Goal: Communication & Community: Participate in discussion

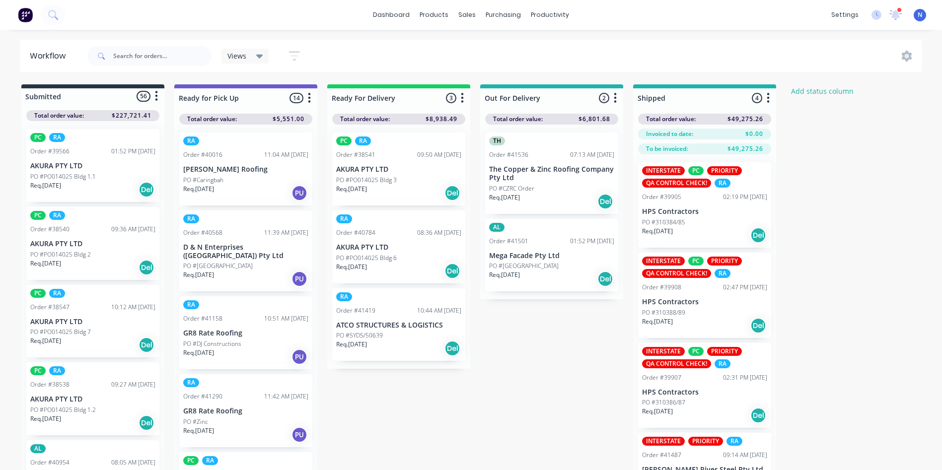
scroll to position [1027, 0]
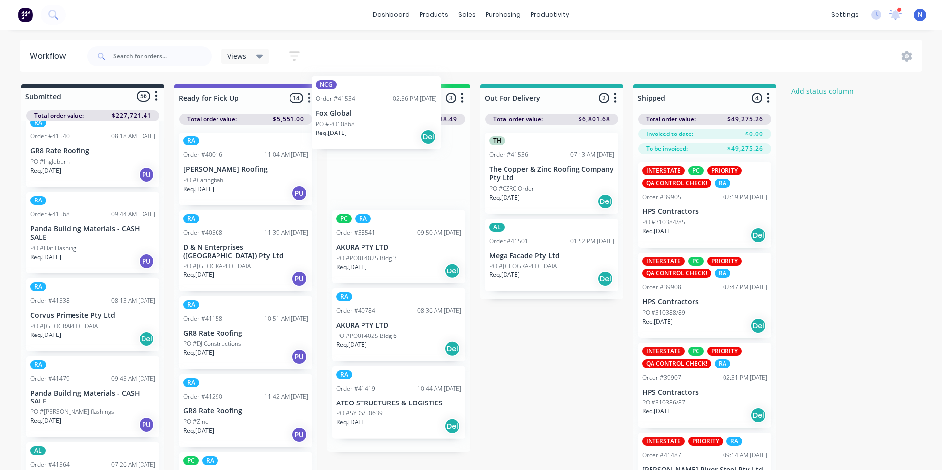
drag, startPoint x: 50, startPoint y: 331, endPoint x: 347, endPoint y: 126, distance: 361.5
click at [347, 126] on div "Submitted 56 Status colour #273444 hex #273444 Save Cancel Summaries Total orde…" at bounding box center [533, 294] width 1080 height 421
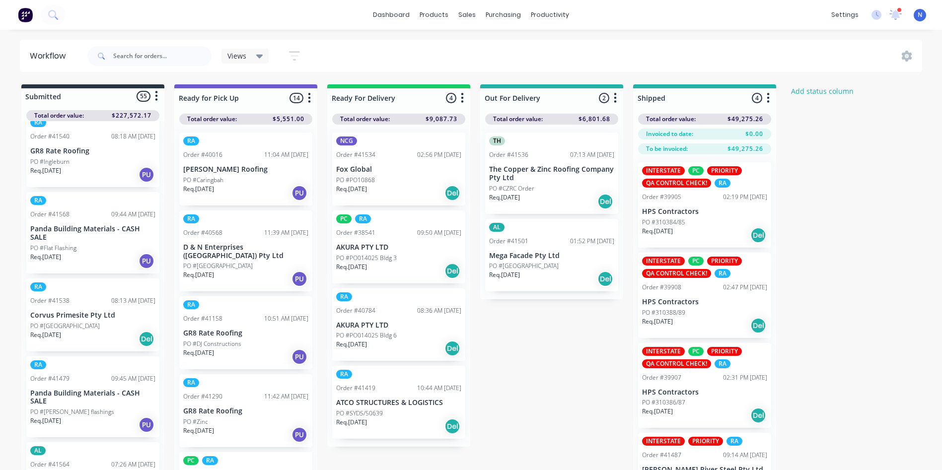
click at [356, 190] on p "Req. [DATE]" at bounding box center [351, 189] width 31 height 9
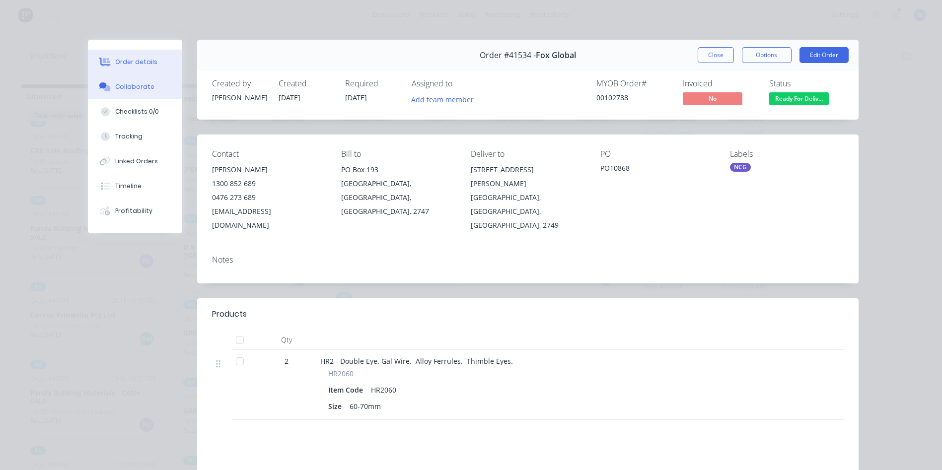
click at [118, 86] on div "Collaborate" at bounding box center [134, 86] width 39 height 9
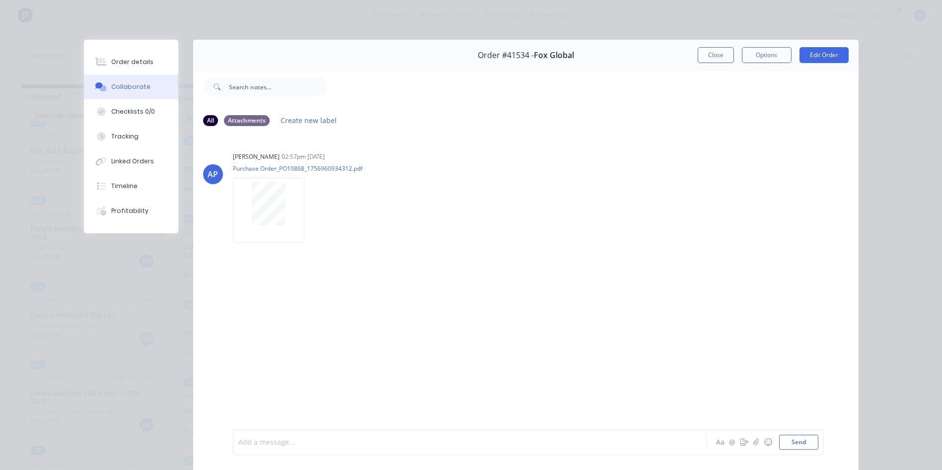
click at [380, 447] on div at bounding box center [456, 442] width 434 height 10
click at [709, 60] on button "Close" at bounding box center [716, 55] width 36 height 16
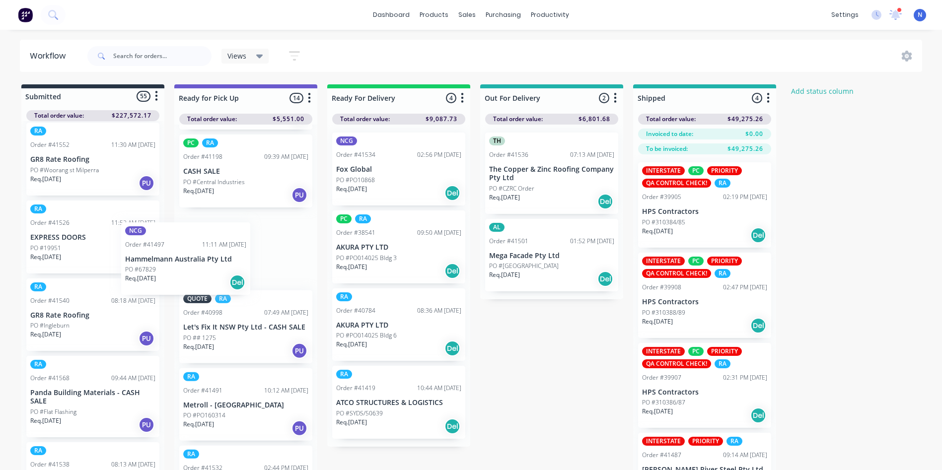
scroll to position [284, 0]
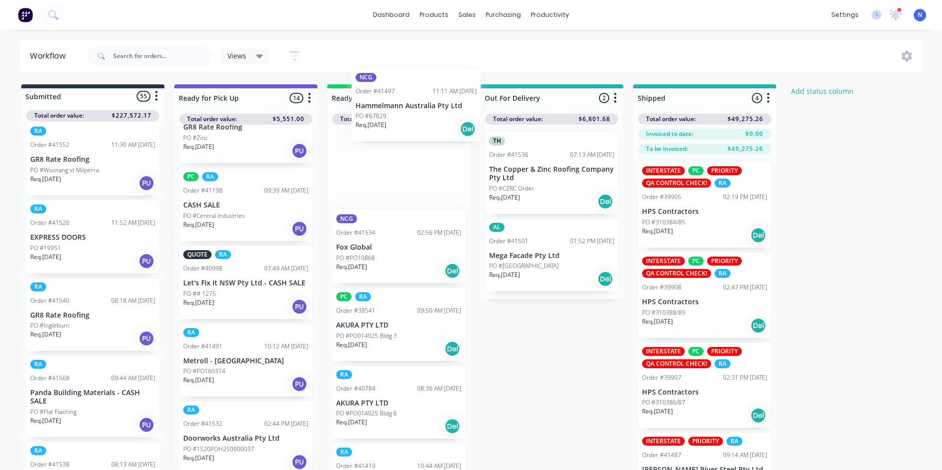
drag, startPoint x: 55, startPoint y: 326, endPoint x: 399, endPoint y: 106, distance: 408.6
click at [399, 106] on div "Submitted 55 Status colour #273444 hex #273444 Save Cancel Summaries Total orde…" at bounding box center [533, 294] width 1080 height 421
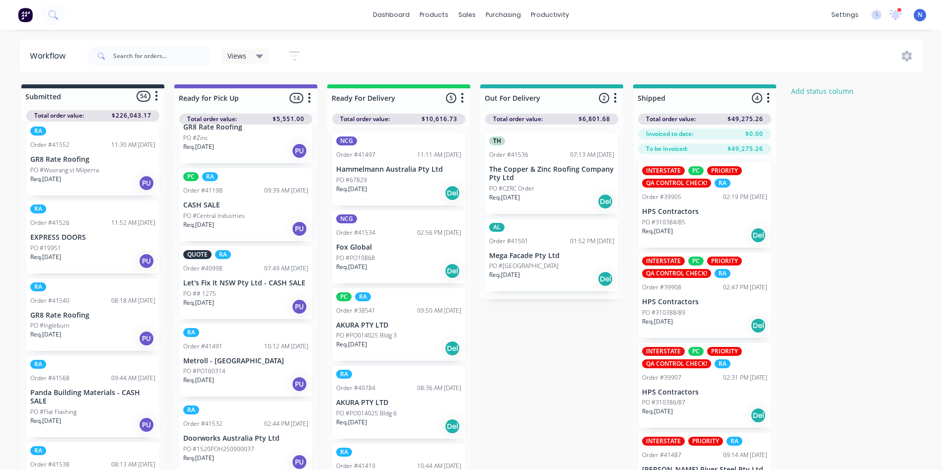
click at [356, 180] on p "PO #67829" at bounding box center [351, 180] width 31 height 9
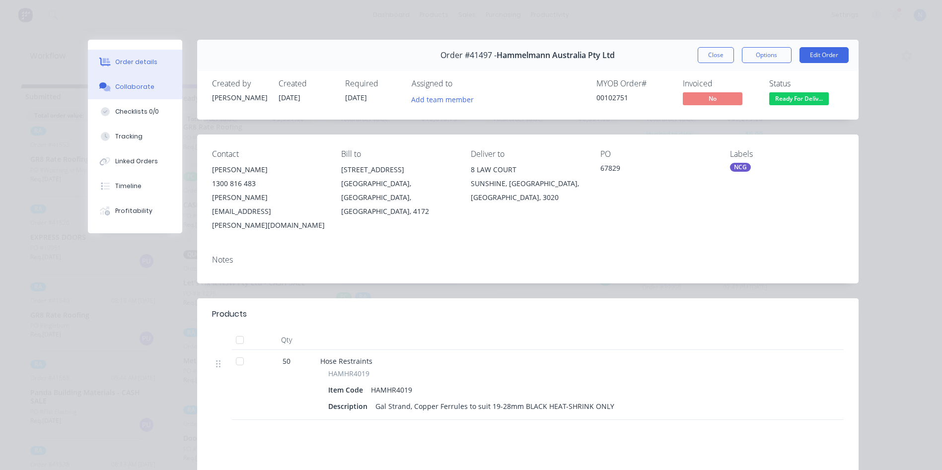
click at [151, 86] on button "Collaborate" at bounding box center [135, 86] width 94 height 25
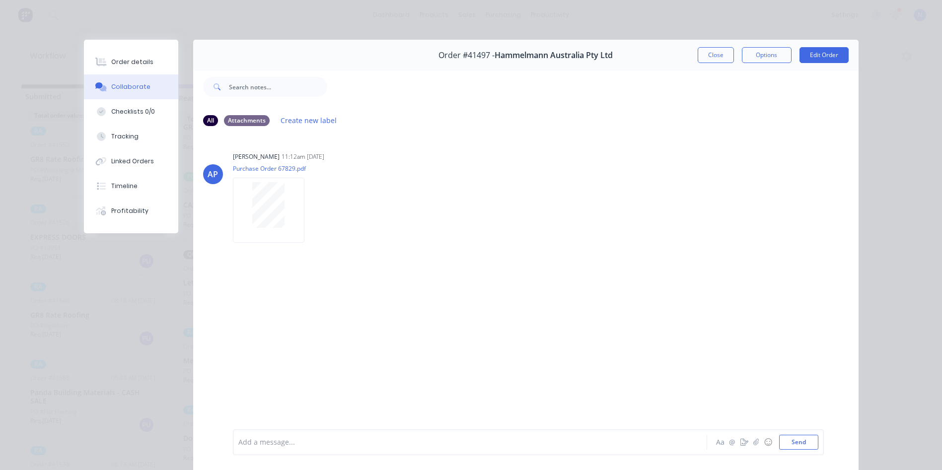
click at [330, 446] on div at bounding box center [456, 442] width 434 height 10
click at [712, 53] on button "Close" at bounding box center [716, 55] width 36 height 16
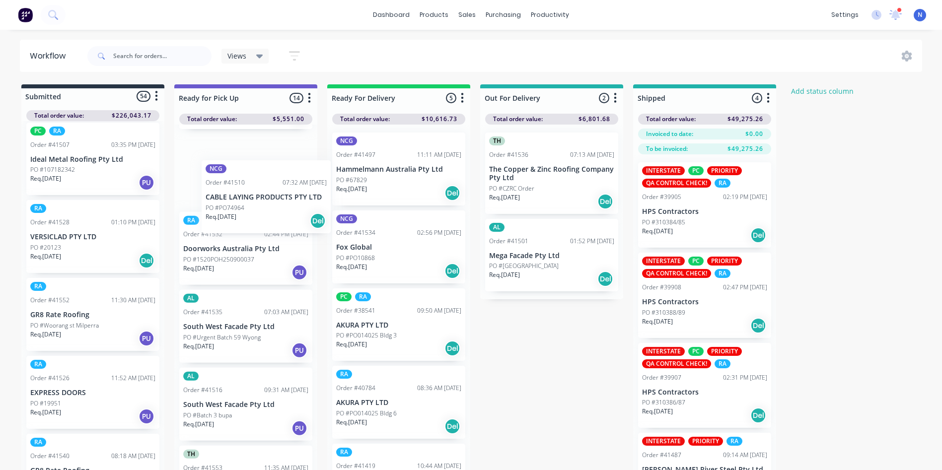
scroll to position [529, 0]
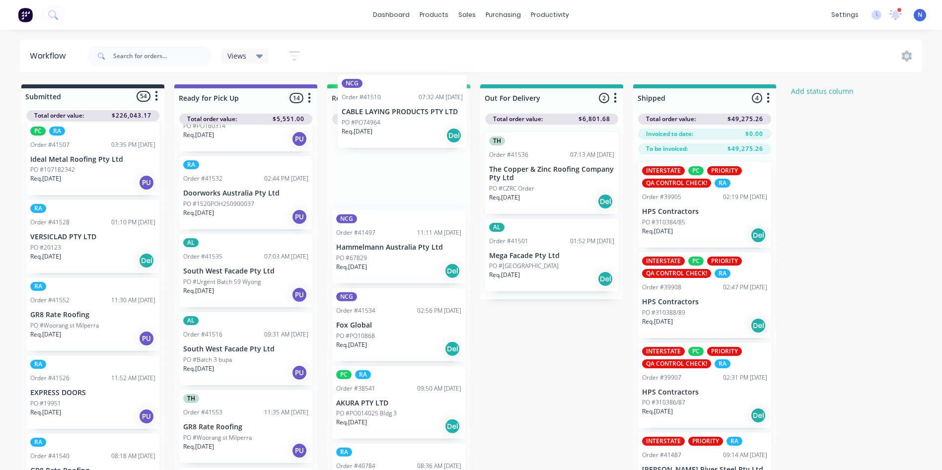
drag, startPoint x: 49, startPoint y: 328, endPoint x: 371, endPoint y: 113, distance: 387.0
click at [371, 113] on div "Submitted 54 Status colour #273444 hex #273444 Save Cancel Summaries Total orde…" at bounding box center [533, 294] width 1080 height 421
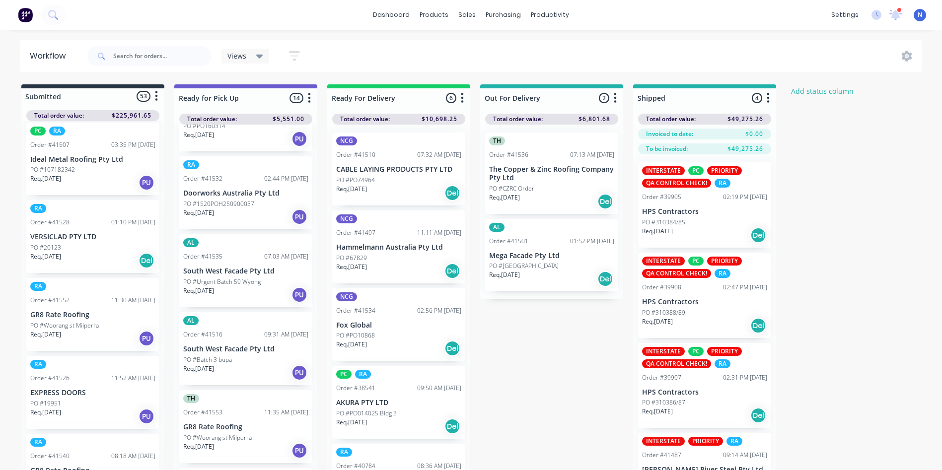
click at [364, 188] on p "Req. [DATE]" at bounding box center [351, 189] width 31 height 9
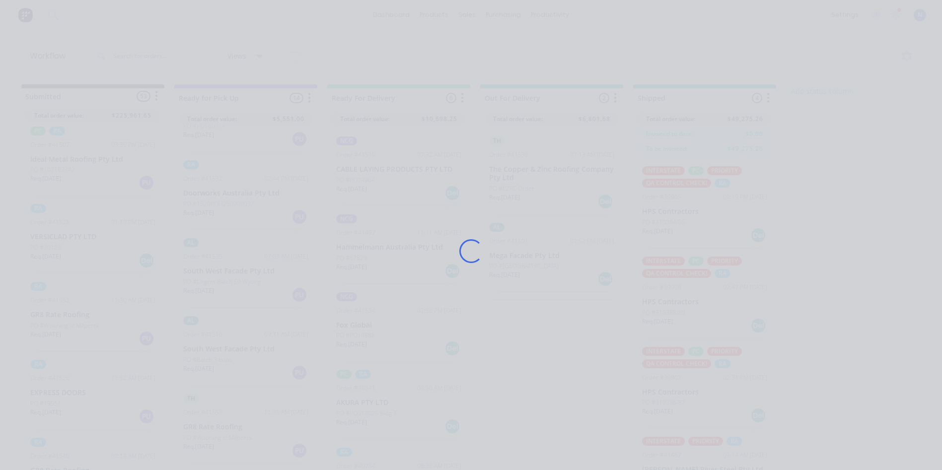
scroll to position [0, 0]
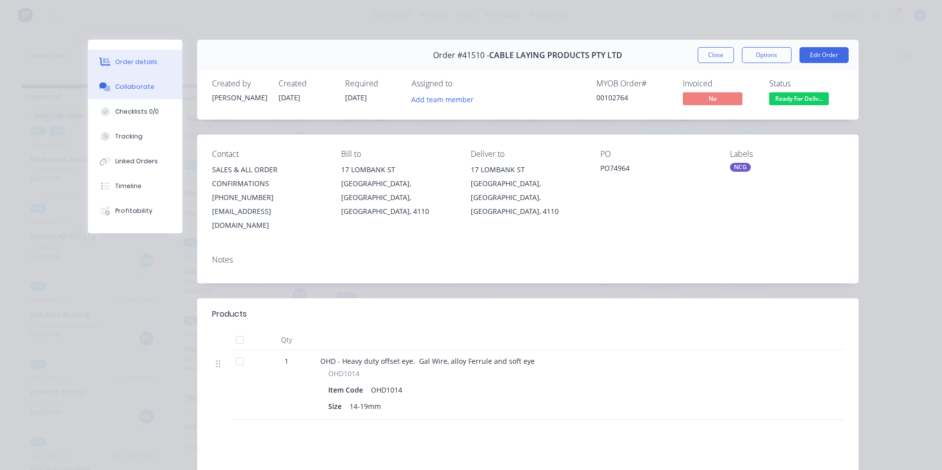
click at [124, 87] on div "Collaborate" at bounding box center [134, 86] width 39 height 9
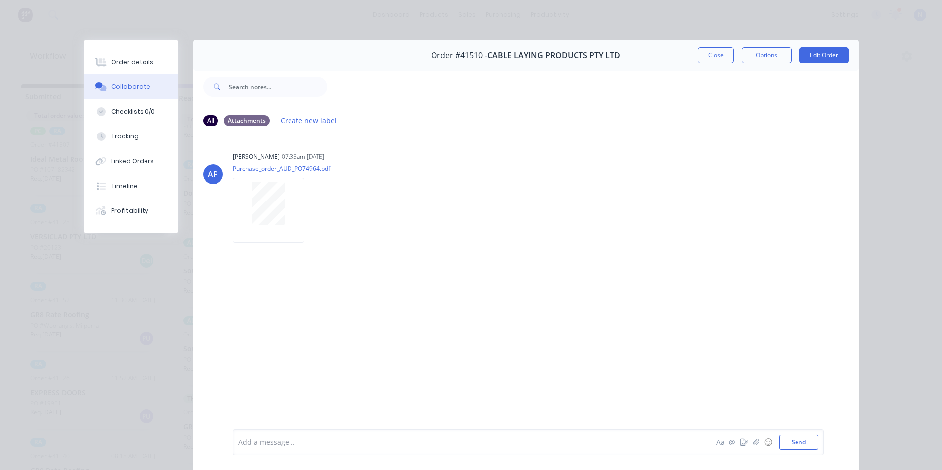
click at [336, 439] on div at bounding box center [456, 442] width 434 height 10
click at [701, 58] on button "Close" at bounding box center [716, 55] width 36 height 16
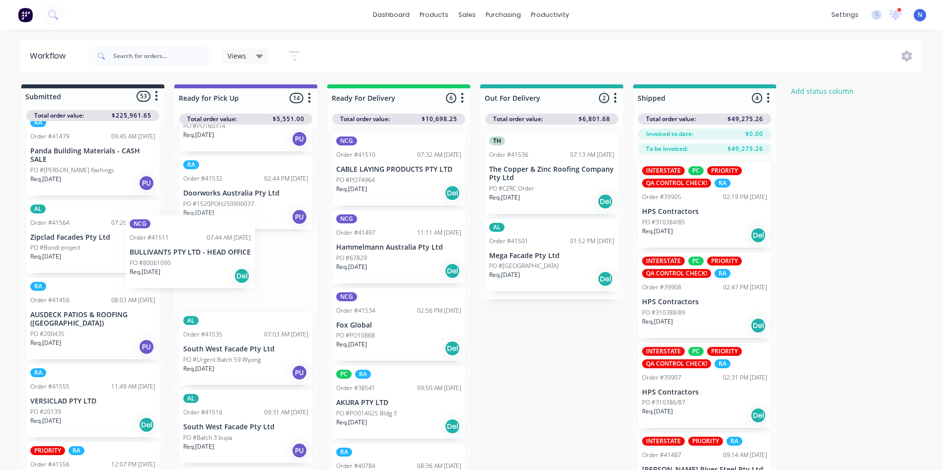
scroll to position [525, 0]
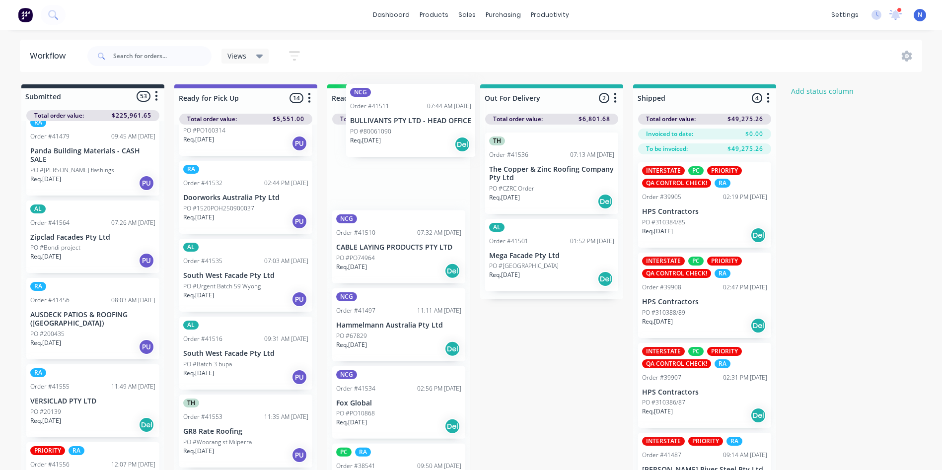
drag, startPoint x: 49, startPoint y: 325, endPoint x: 380, endPoint y: 123, distance: 387.8
click at [380, 123] on div "Submitted 53 Status colour #273444 hex #273444 Save Cancel Summaries Total orde…" at bounding box center [533, 294] width 1080 height 421
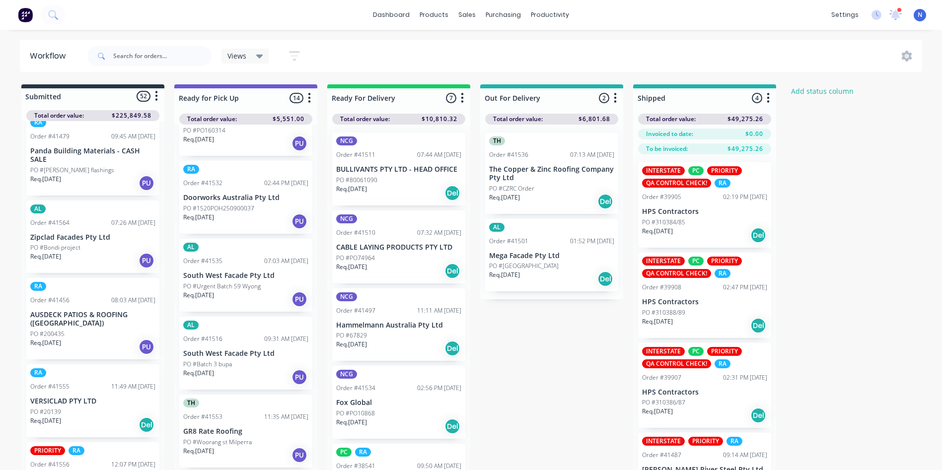
click at [376, 176] on p "PO #80061090" at bounding box center [356, 180] width 41 height 9
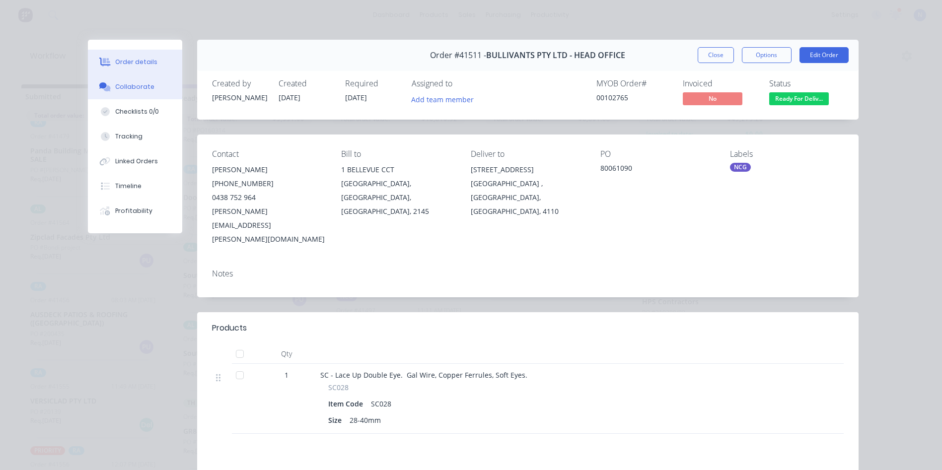
click at [139, 95] on button "Collaborate" at bounding box center [135, 86] width 94 height 25
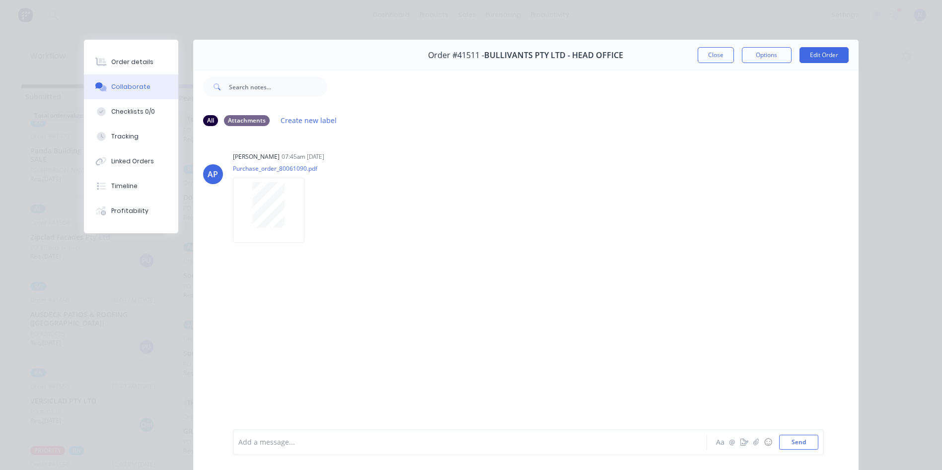
click at [346, 441] on div at bounding box center [456, 442] width 434 height 10
click at [703, 54] on button "Close" at bounding box center [716, 55] width 36 height 16
